Goal: Information Seeking & Learning: Learn about a topic

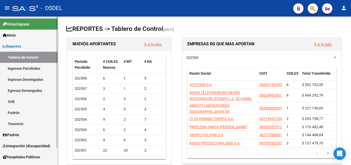
scroll to position [20, 0]
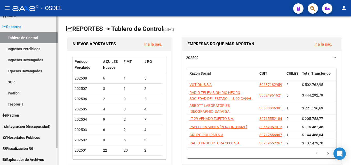
click at [32, 146] on span "Fiscalización RG" at bounding box center [18, 149] width 31 height 6
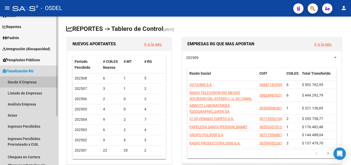
click at [22, 83] on link "Deuda X Empresa" at bounding box center [29, 82] width 58 height 11
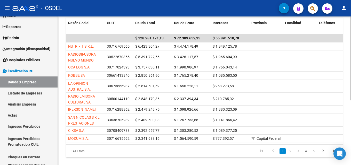
scroll to position [101, 0]
click at [348, 95] on div "FISCALIZACION REGIMEN GENERAL -> Listado de Empresas Deudoras (alt+d) cloud_dow…" at bounding box center [205, 44] width 294 height 259
click at [290, 154] on link "2" at bounding box center [290, 151] width 6 height 6
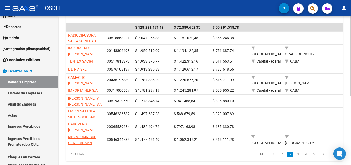
scroll to position [113, 0]
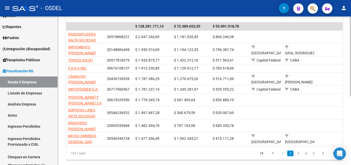
click at [349, 83] on div "FISCALIZACION REGIMEN GENERAL -> Listado de Empresas Deudoras (alt+d) cloud_dow…" at bounding box center [205, 39] width 294 height 273
click at [297, 156] on link "3" at bounding box center [298, 154] width 6 height 6
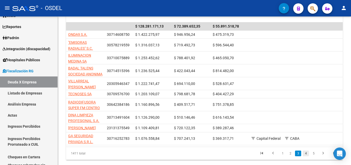
click at [305, 157] on link "4" at bounding box center [306, 154] width 6 height 6
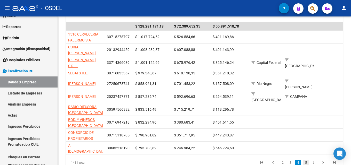
click at [306, 160] on link "5" at bounding box center [306, 163] width 6 height 6
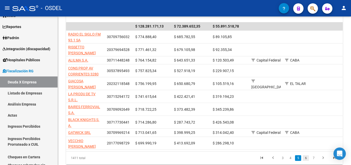
click at [307, 161] on link "6" at bounding box center [306, 159] width 6 height 6
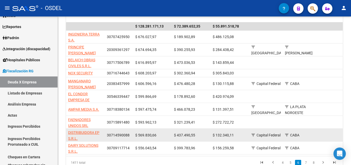
scroll to position [138, 0]
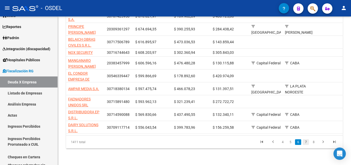
click at [307, 141] on link "7" at bounding box center [306, 143] width 6 height 6
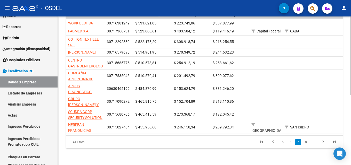
scroll to position [107, 0]
click at [307, 142] on link "8" at bounding box center [306, 143] width 6 height 6
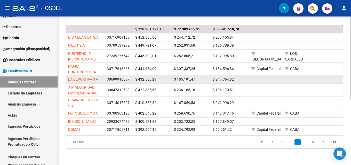
scroll to position [114, 0]
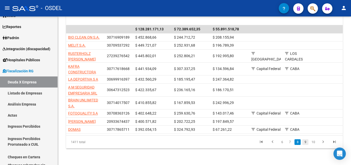
click at [306, 142] on link "9" at bounding box center [305, 143] width 6 height 6
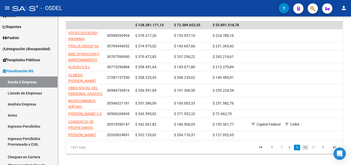
click at [306, 151] on link "10" at bounding box center [305, 148] width 7 height 6
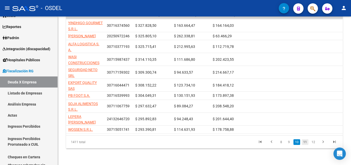
click at [305, 143] on link "11" at bounding box center [305, 143] width 7 height 6
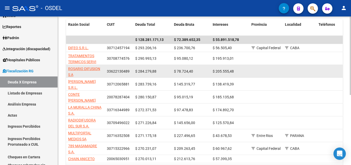
scroll to position [107, 0]
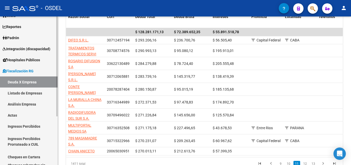
click at [33, 103] on link "Análisis Empresa" at bounding box center [29, 104] width 58 height 11
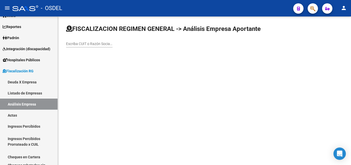
click at [104, 43] on input "Escriba CUIT o Razón Social para buscar" at bounding box center [89, 44] width 46 height 4
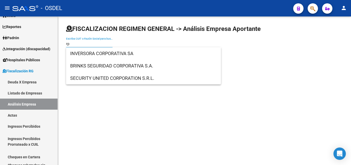
type input "r"
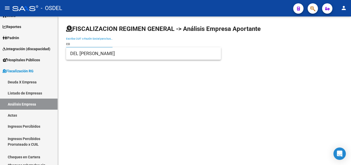
type input "c"
type input "r"
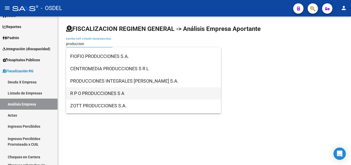
scroll to position [10, 0]
type input "produccion"
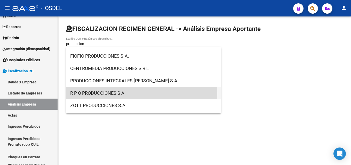
click at [100, 94] on span "R P O PRODUCCIONES S A" at bounding box center [143, 93] width 147 height 12
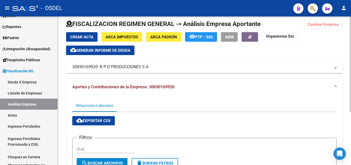
scroll to position [0, 0]
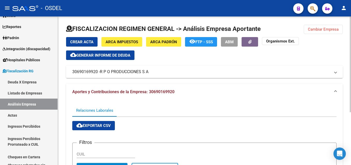
click at [138, 69] on mat-expansion-panel-header "30690169920 - R P O PRODUCCIONES S A" at bounding box center [204, 72] width 277 height 12
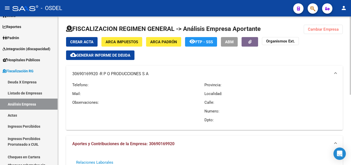
click at [138, 72] on span "R P O PRODUCCIONES S A" at bounding box center [124, 74] width 49 height 6
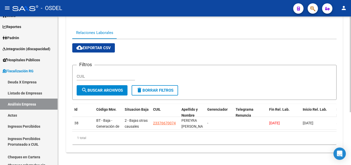
scroll to position [82, 0]
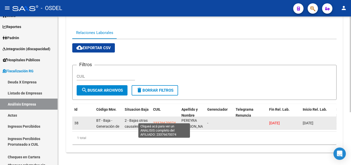
click at [165, 121] on span "23376670074" at bounding box center [164, 123] width 23 height 4
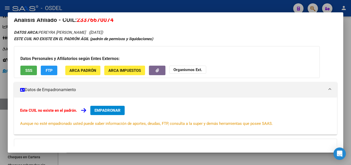
scroll to position [0, 0]
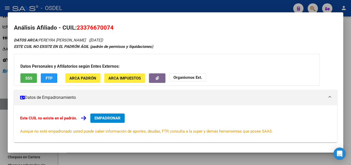
click at [344, 46] on div at bounding box center [175, 82] width 351 height 165
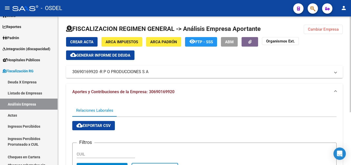
click at [79, 73] on mat-panel-title "30690169920 - R P O PRODUCCIONES S A" at bounding box center [201, 72] width 258 height 6
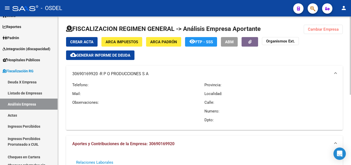
drag, startPoint x: 74, startPoint y: 74, endPoint x: 86, endPoint y: 74, distance: 12.1
click at [86, 74] on mat-panel-title "30690169920 - R P O PRODUCCIONES S A" at bounding box center [201, 74] width 258 height 6
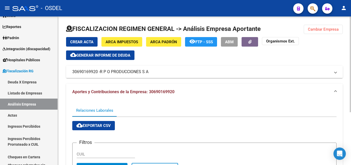
drag, startPoint x: 72, startPoint y: 73, endPoint x: 97, endPoint y: 73, distance: 25.3
click at [97, 73] on mat-expansion-panel-header "30690169920 - R P O PRODUCCIONES S A" at bounding box center [204, 72] width 277 height 12
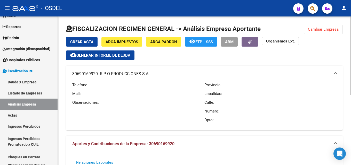
copy mat-panel-title "30690169920"
click at [15, 105] on link "Análisis Empresa" at bounding box center [29, 104] width 58 height 11
click at [316, 33] on button "Cambiar Empresa" at bounding box center [323, 29] width 39 height 9
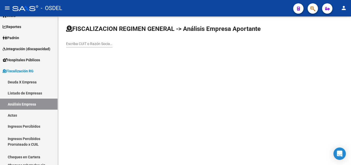
click at [95, 41] on div "Escriba CUIT o Razón Social para buscar" at bounding box center [89, 42] width 46 height 10
click at [95, 42] on input "Escriba CUIT o Razón Social para buscar" at bounding box center [89, 44] width 46 height 4
paste input "30690169920"
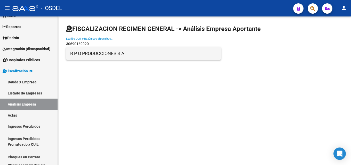
type input "30690169920"
click at [107, 51] on span "R P O PRODUCCIONES S A" at bounding box center [143, 53] width 147 height 12
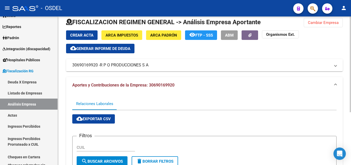
scroll to position [4, 0]
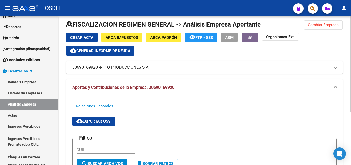
click at [336, 66] on span at bounding box center [335, 68] width 2 height 6
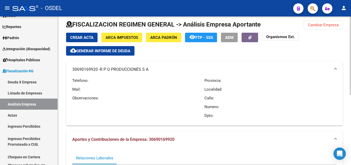
click at [336, 66] on mat-expansion-panel-header "30690169920 - R P O PRODUCCIONES S A" at bounding box center [204, 69] width 277 height 17
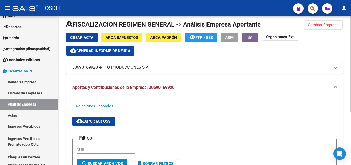
click at [336, 86] on span at bounding box center [335, 88] width 2 height 6
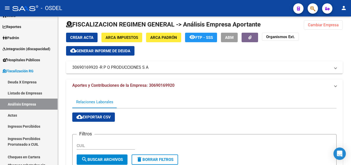
scroll to position [0, 0]
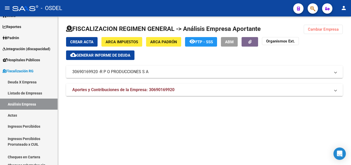
click at [336, 87] on span at bounding box center [335, 90] width 2 height 6
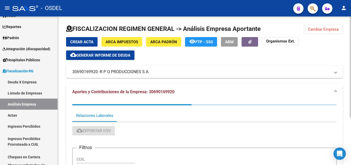
click at [335, 77] on mat-expansion-panel-header "30690169920 - R P O PRODUCCIONES S A" at bounding box center [204, 72] width 277 height 12
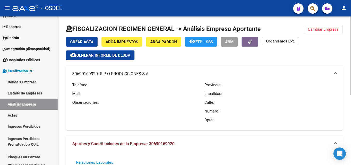
click at [335, 77] on span at bounding box center [335, 74] width 2 height 6
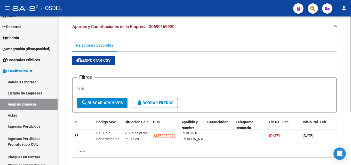
scroll to position [77, 0]
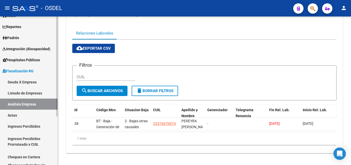
click at [38, 115] on link "Actas" at bounding box center [29, 115] width 58 height 11
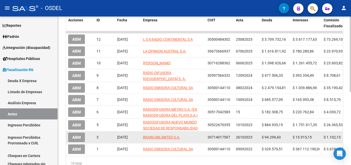
scroll to position [93, 0]
